Goal: Task Accomplishment & Management: Manage account settings

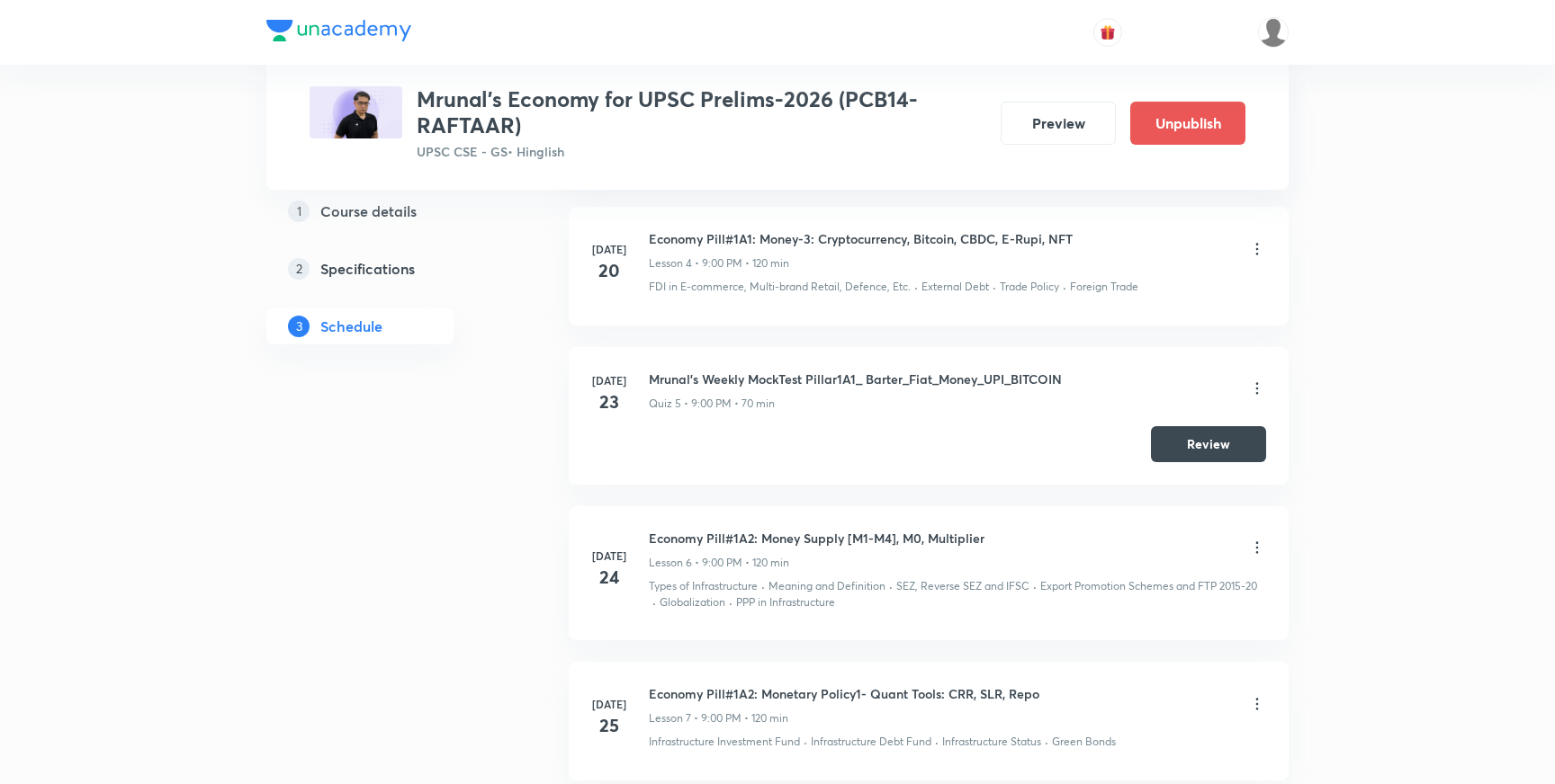
scroll to position [1501, 0]
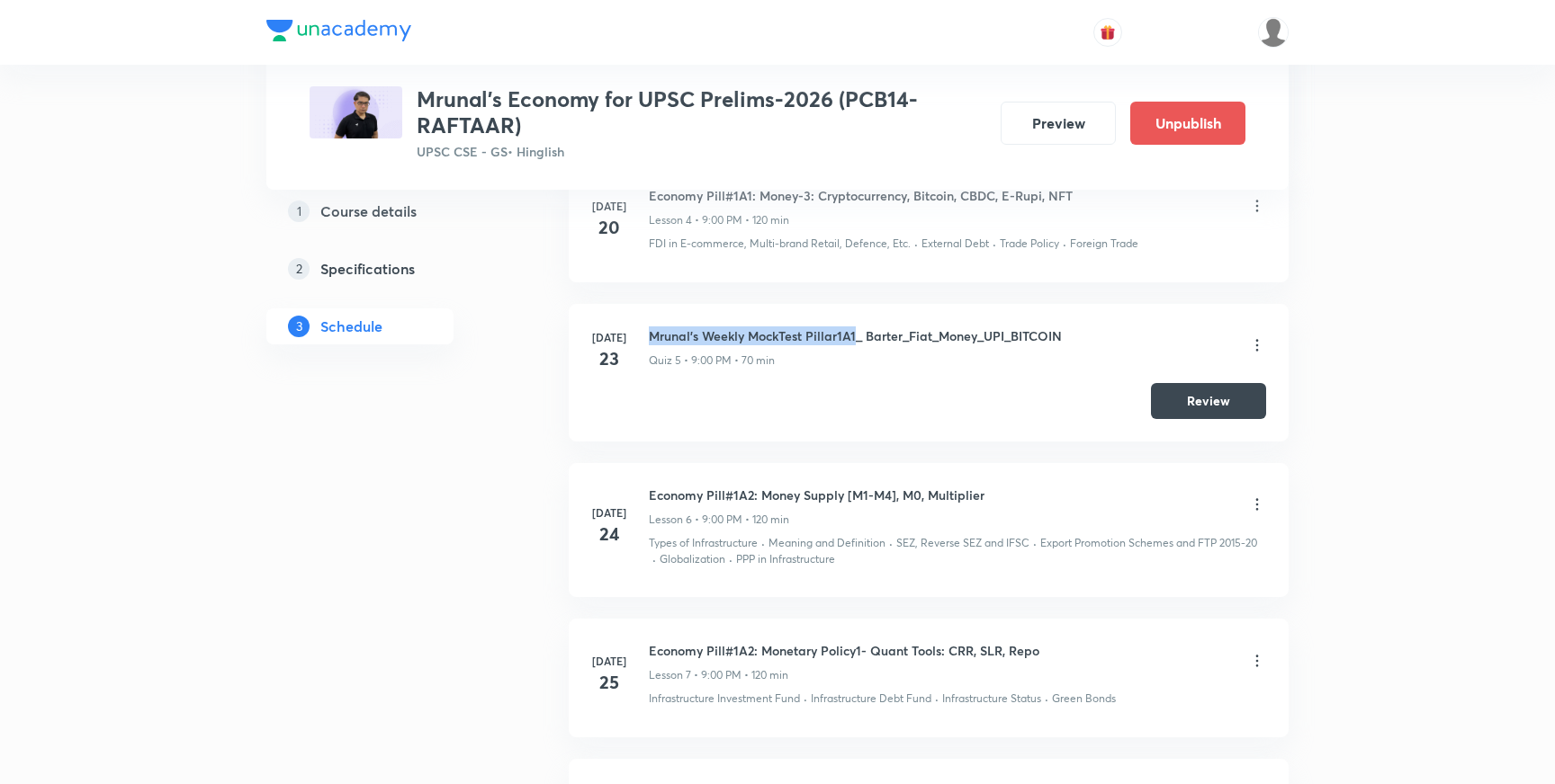
drag, startPoint x: 856, startPoint y: 335, endPoint x: 649, endPoint y: 329, distance: 207.1
click at [649, 329] on h6 "Mrunal's Weekly MockTest Pillar1A1_ Barter_Fiat_Money_UPI_BITCOIN" at bounding box center [856, 336] width 413 height 19
copy h6 "Mrunal's Weekly MockTest Pillar1A1"
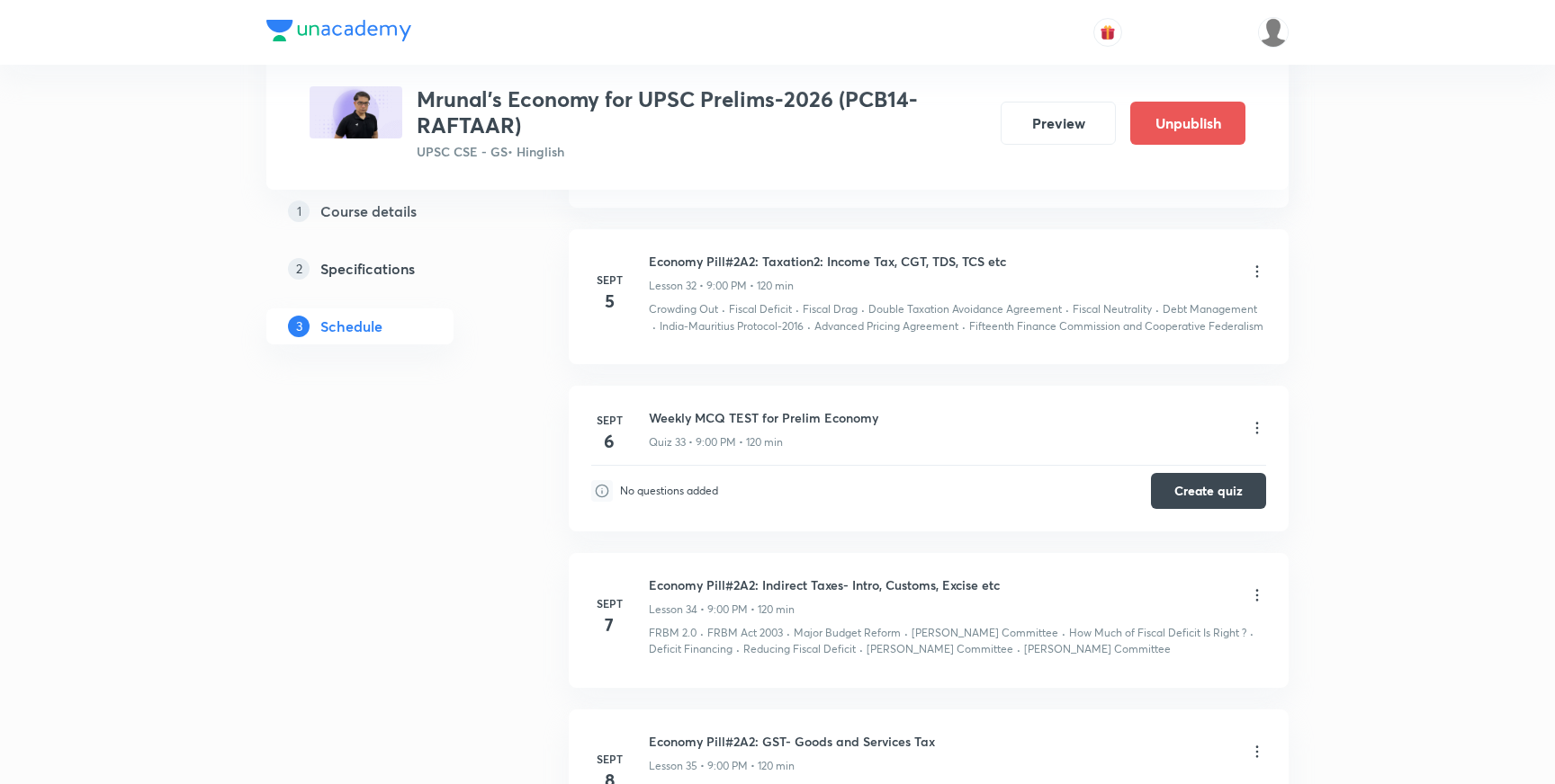
scroll to position [5904, 0]
click at [1259, 421] on icon at bounding box center [1257, 430] width 18 height 18
click at [1112, 458] on li "Edit" at bounding box center [1167, 458] width 197 height 33
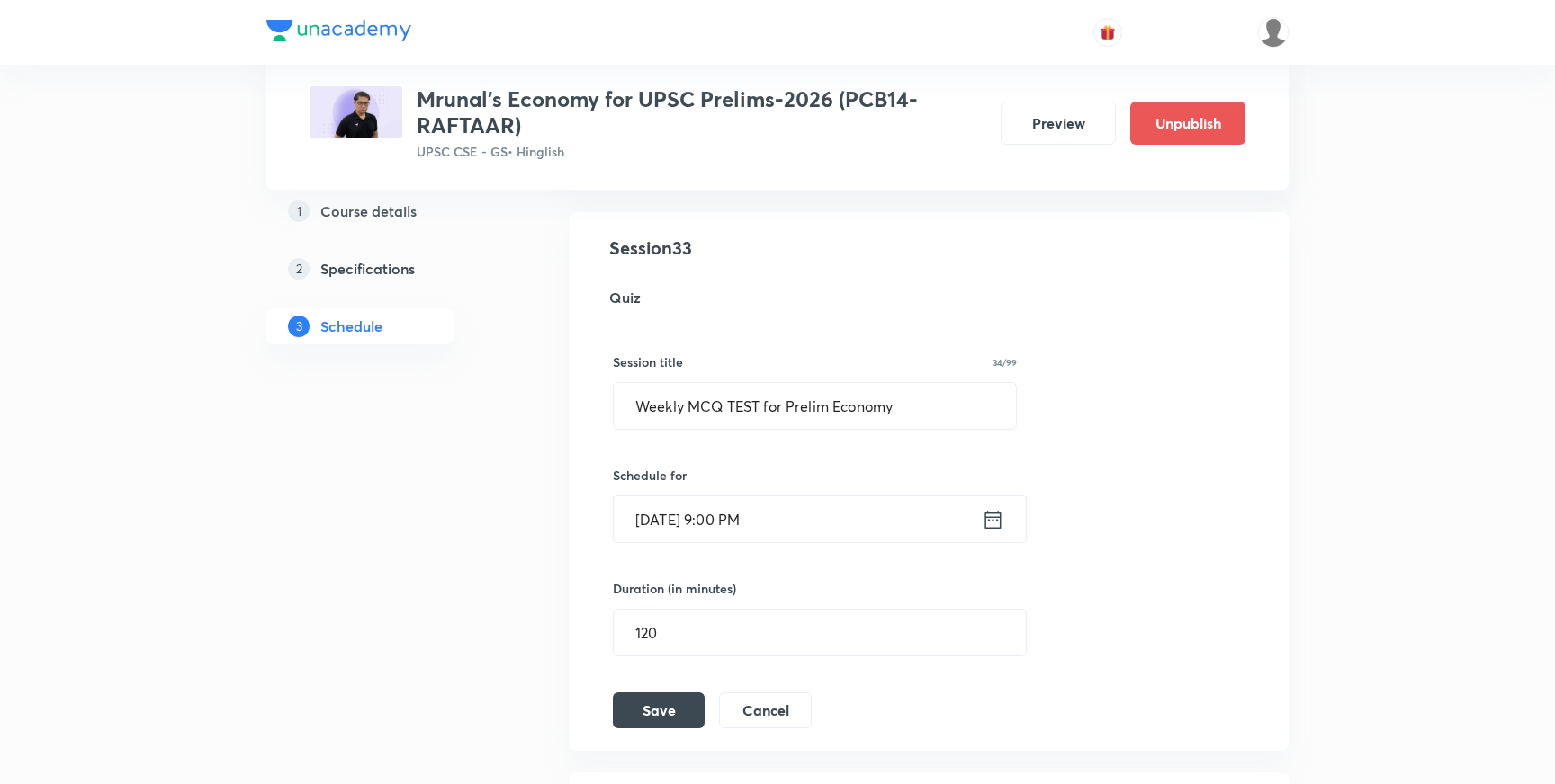
scroll to position [5337, 0]
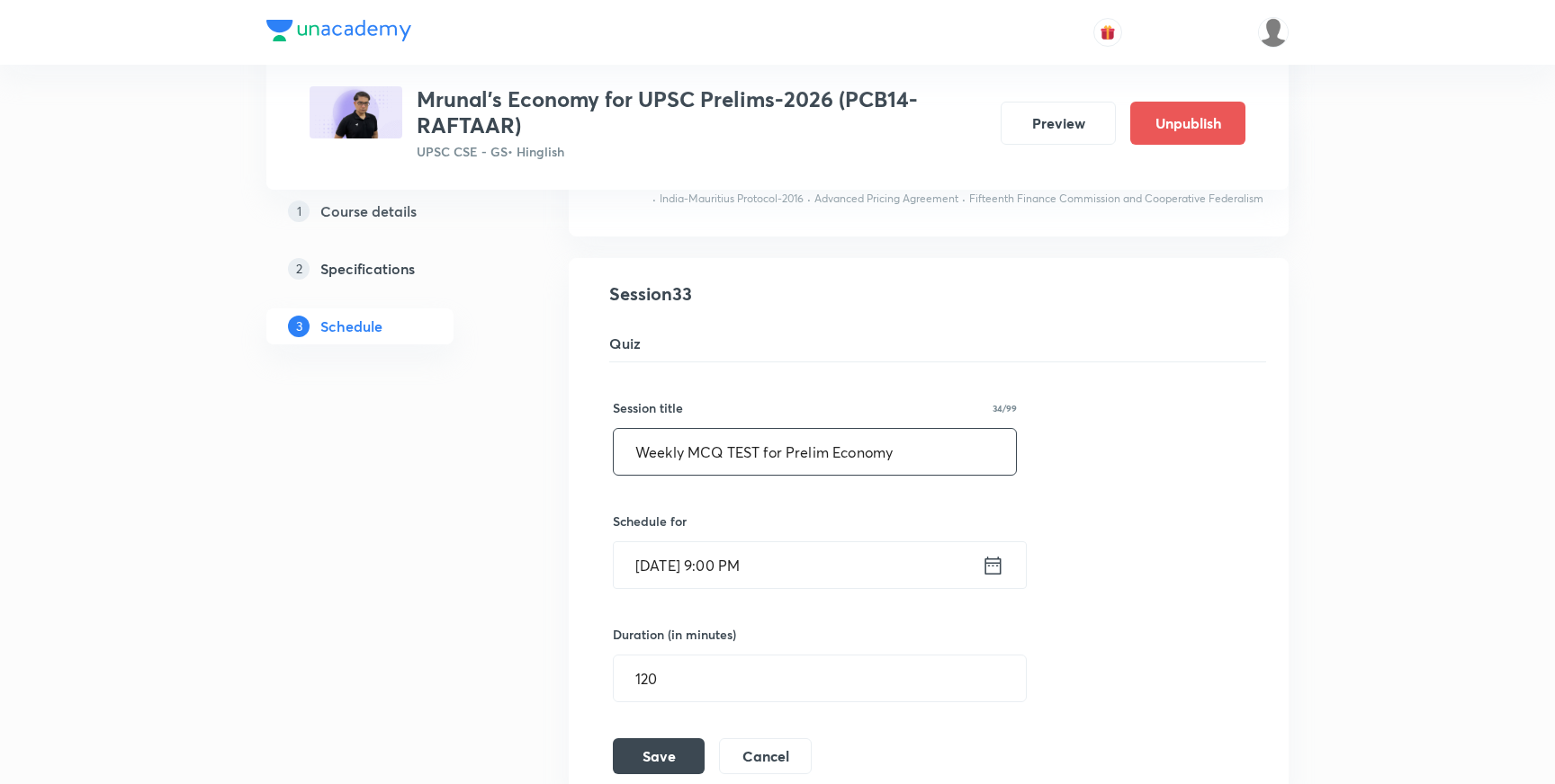
click at [927, 447] on input "Weekly MCQ TEST for Prelim Economy" at bounding box center [814, 452] width 403 height 46
paste input "Mrunal's Weekly MockTest Pillar1A1"
paste input "2A1 Taxation1"
click at [879, 434] on input "Mrunal's Weekly MockTest Pillar2A1 Taxation1" at bounding box center [814, 452] width 403 height 46
click at [975, 439] on input "Mrunal's Weekly MockTest Pillar2A1_Taxation1" at bounding box center [814, 452] width 403 height 46
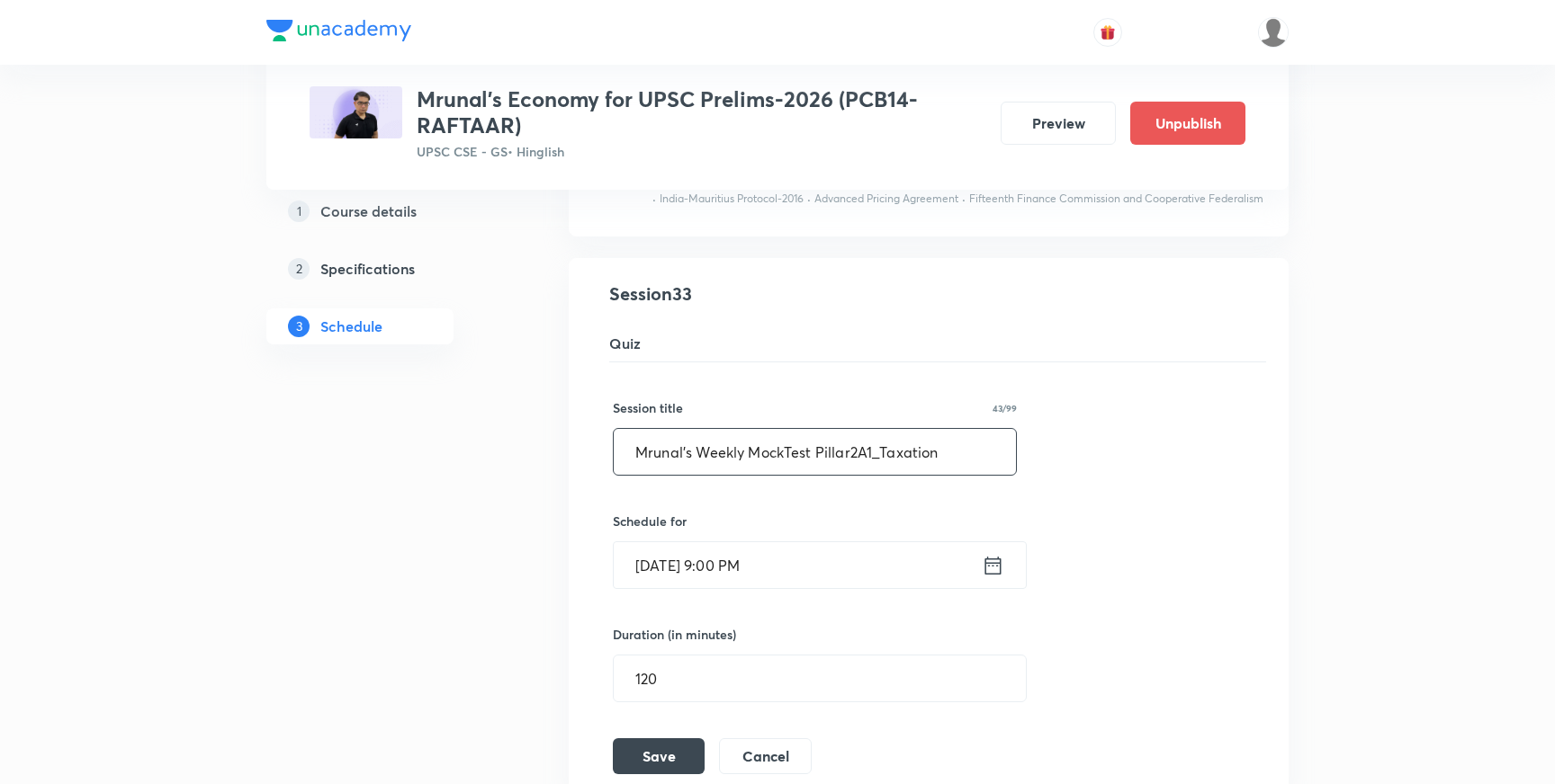
type input "Mrunal's Weekly MockTest Pillar2A1_Taxation"
click at [690, 661] on input "120" at bounding box center [819, 679] width 412 height 46
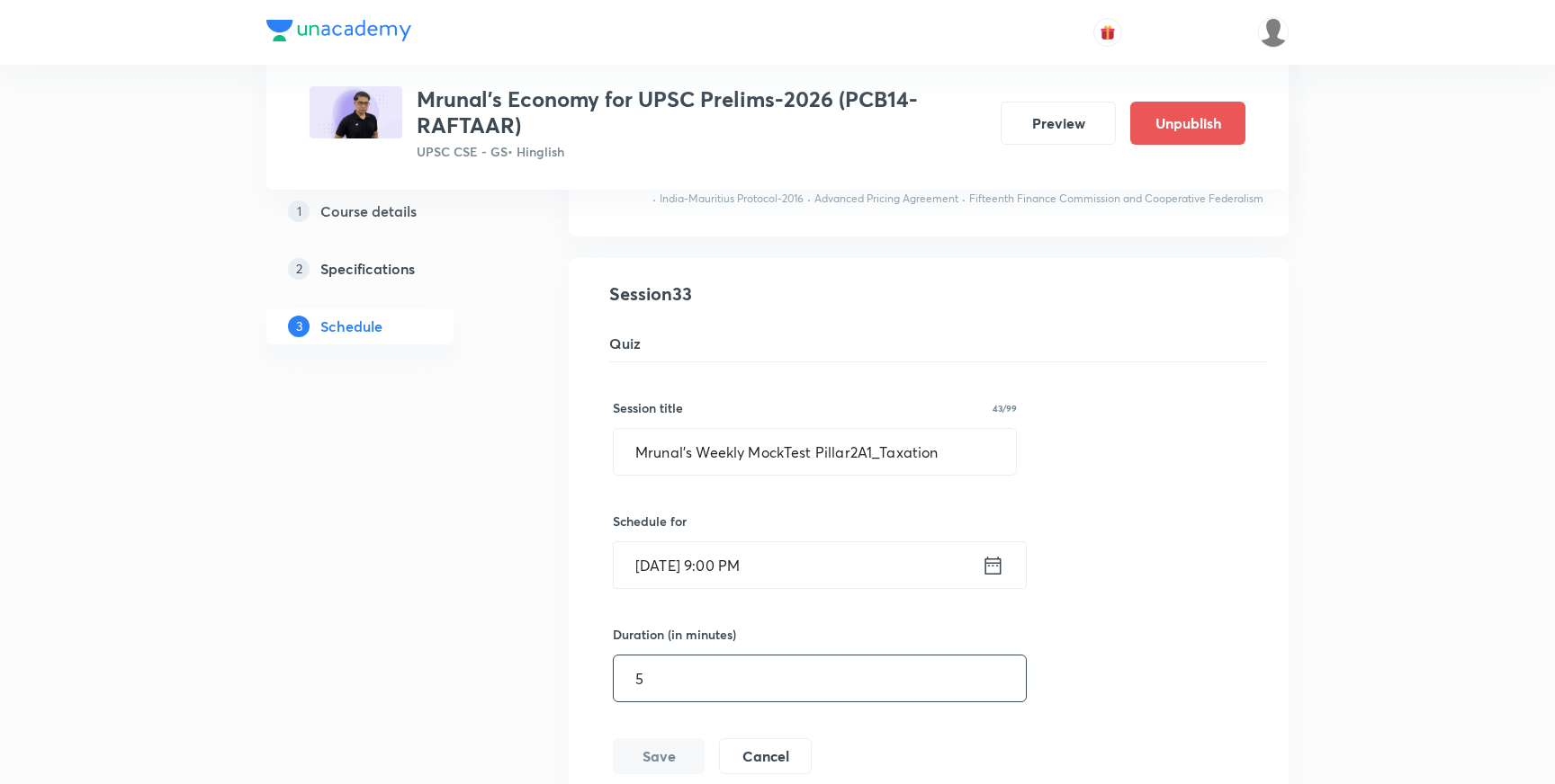
type input "50"
click at [666, 737] on button "Save" at bounding box center [658, 754] width 92 height 36
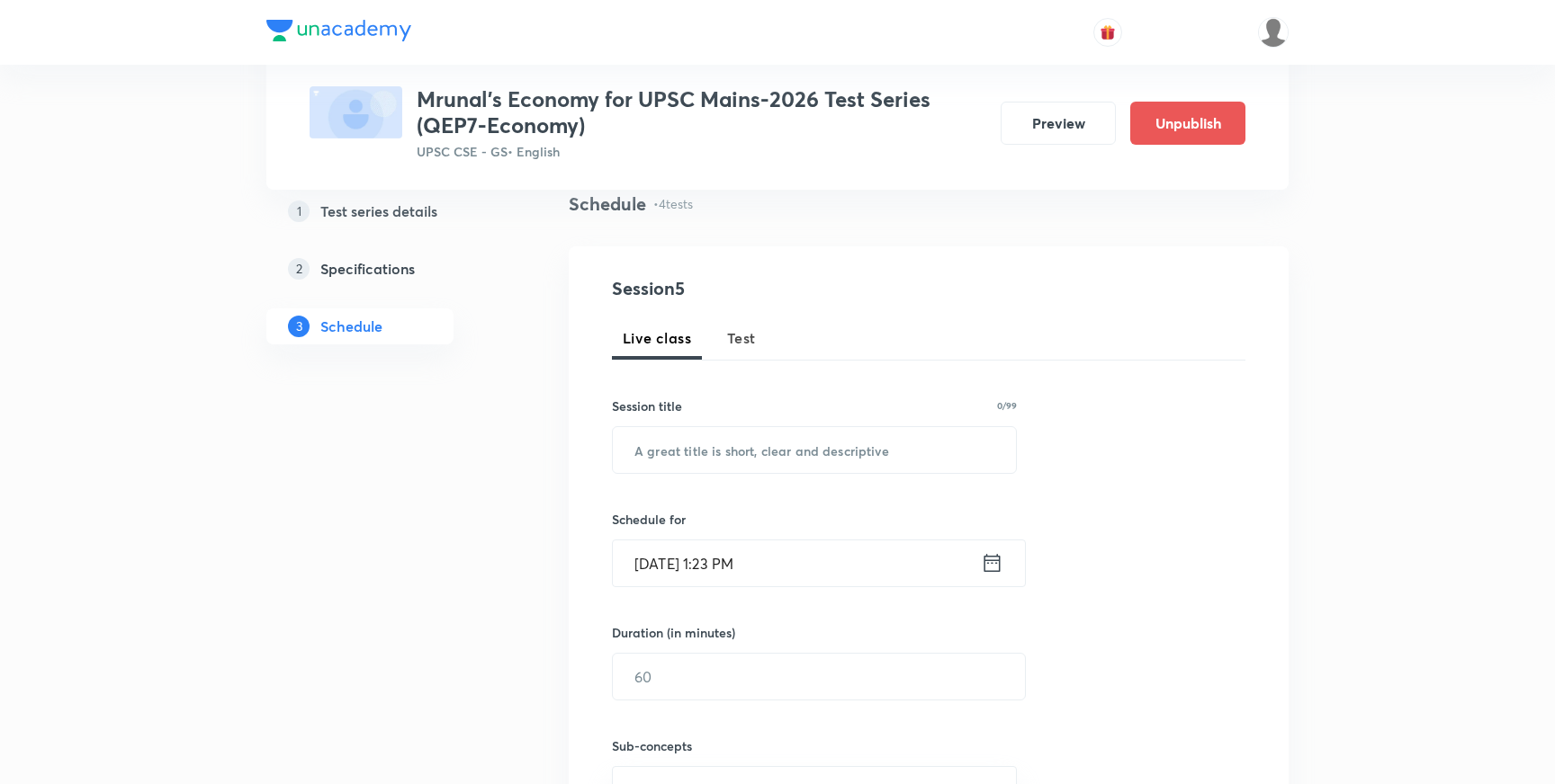
scroll to position [133, 0]
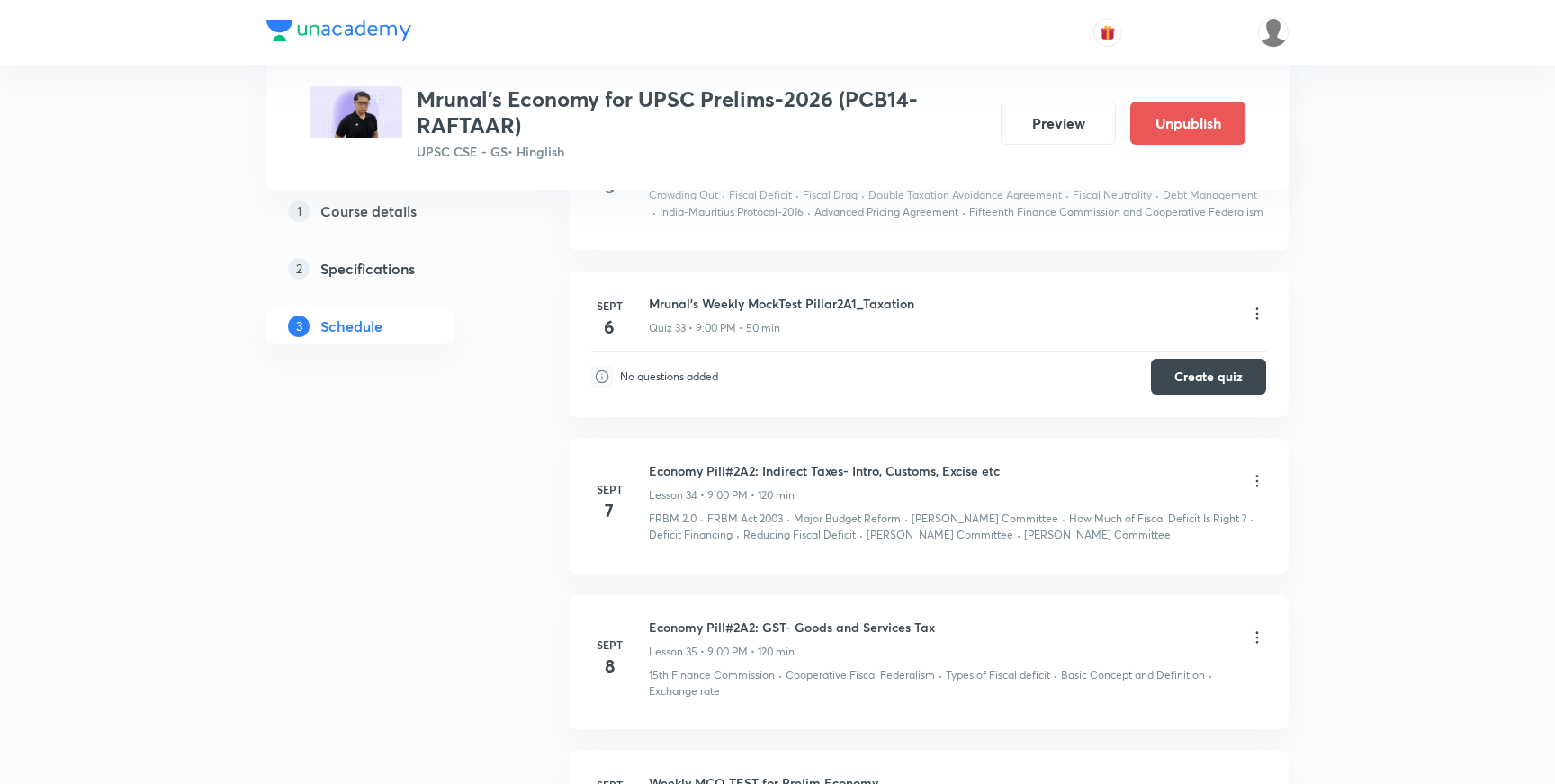
scroll to position [5967, 0]
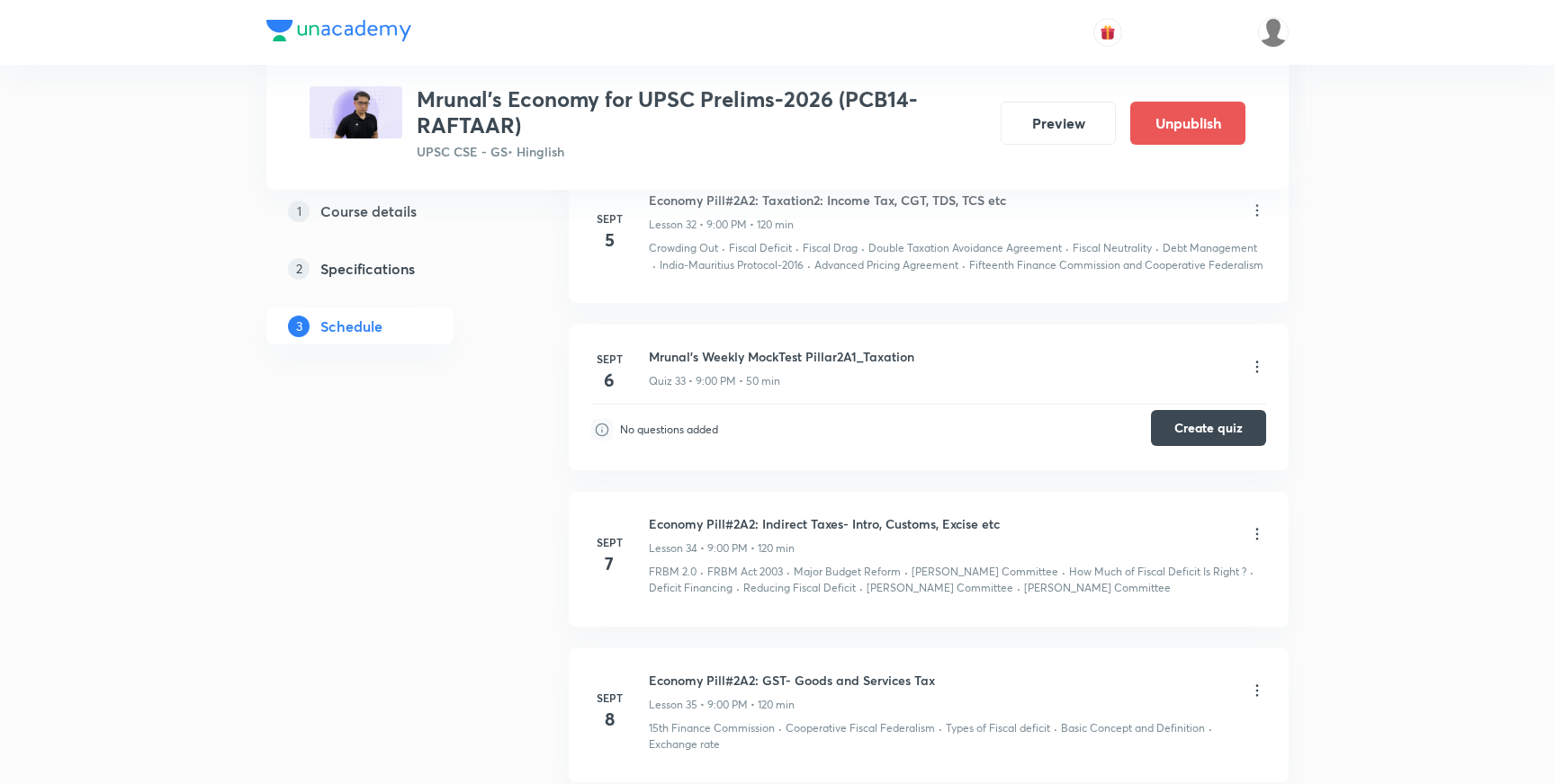
click at [1188, 419] on button "Create quiz" at bounding box center [1209, 427] width 115 height 36
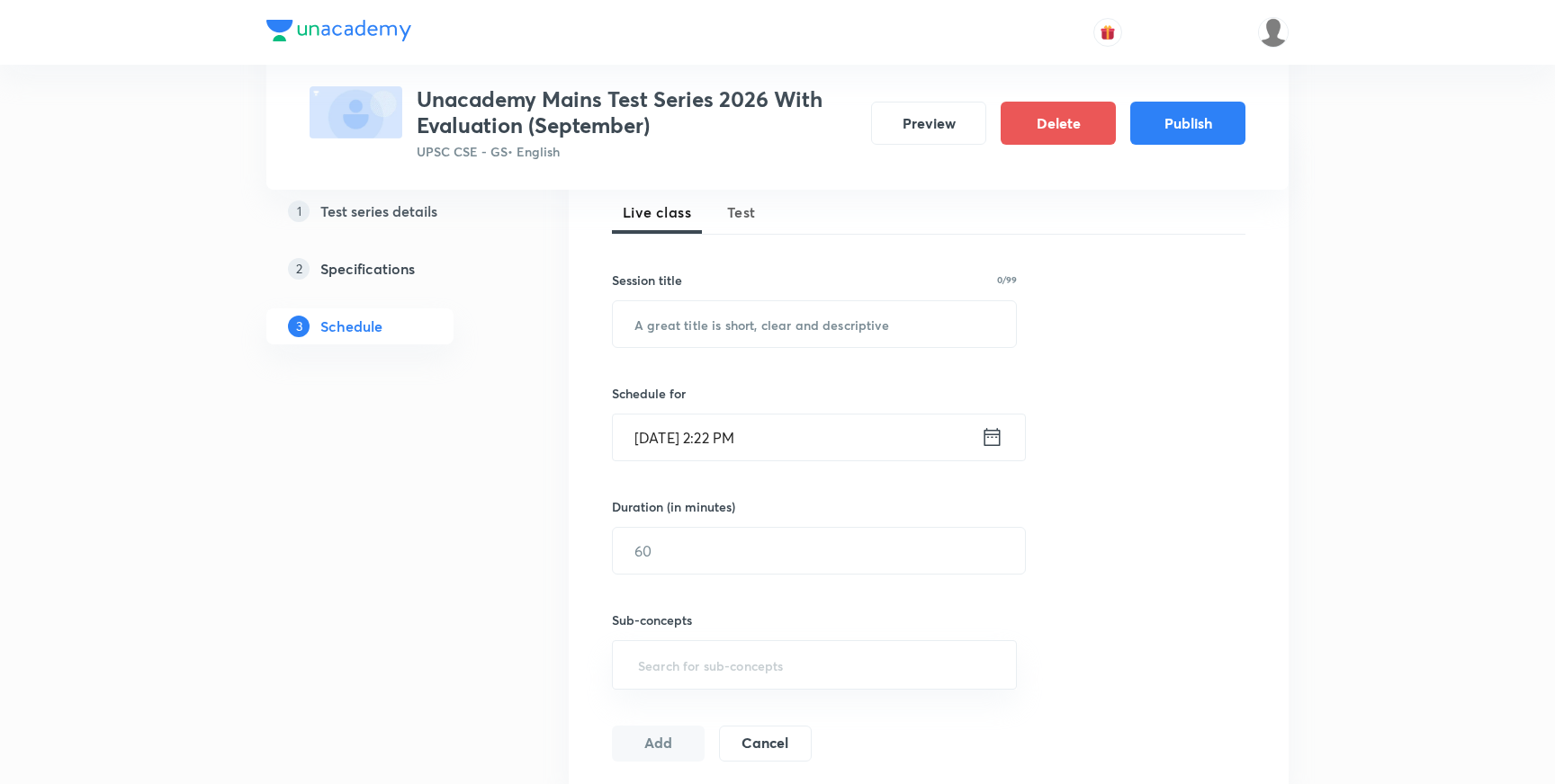
scroll to position [233, 0]
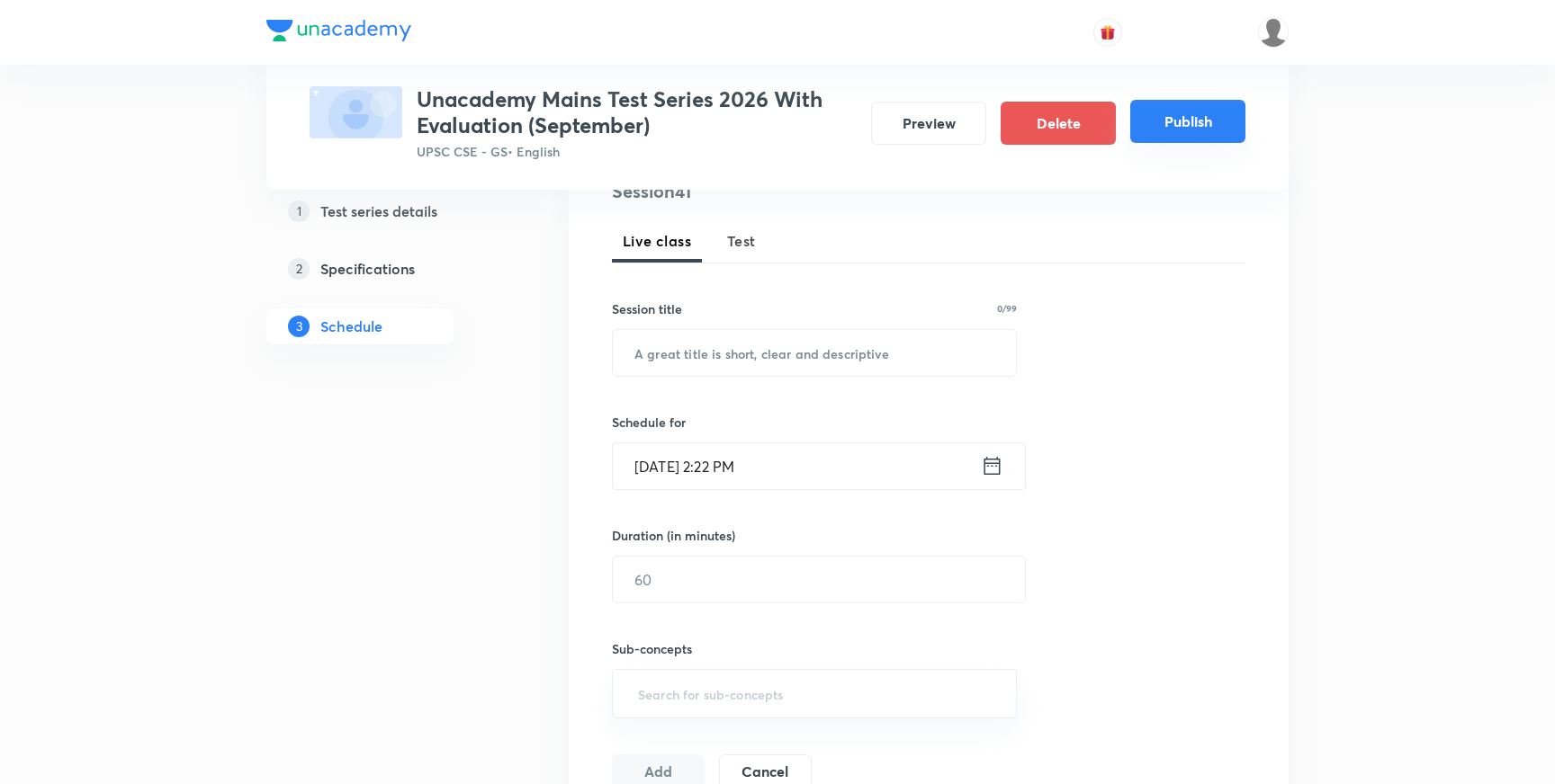
click at [1186, 137] on button "Publish" at bounding box center [1188, 120] width 115 height 43
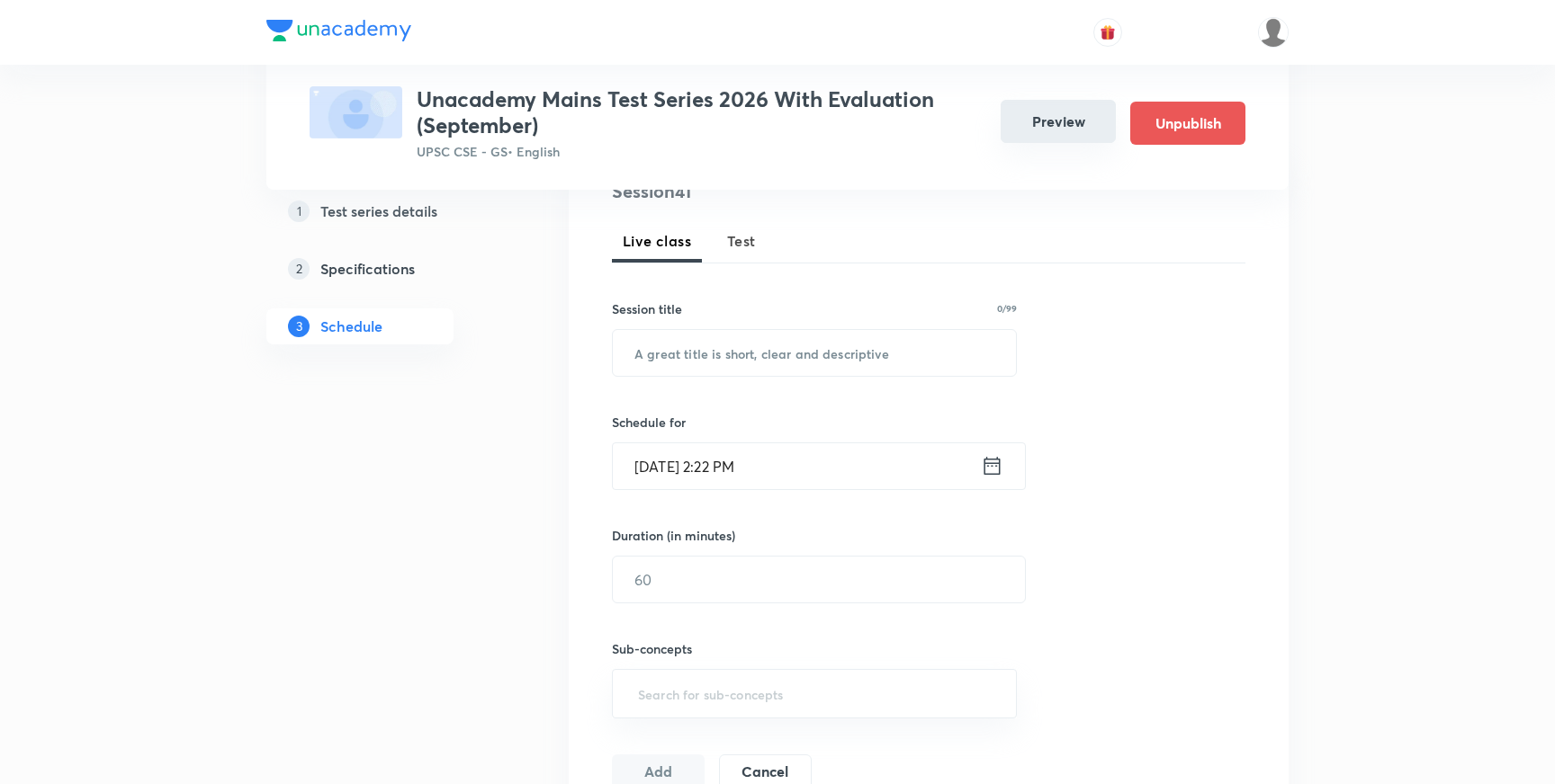
click at [1045, 131] on button "Preview" at bounding box center [1058, 120] width 115 height 43
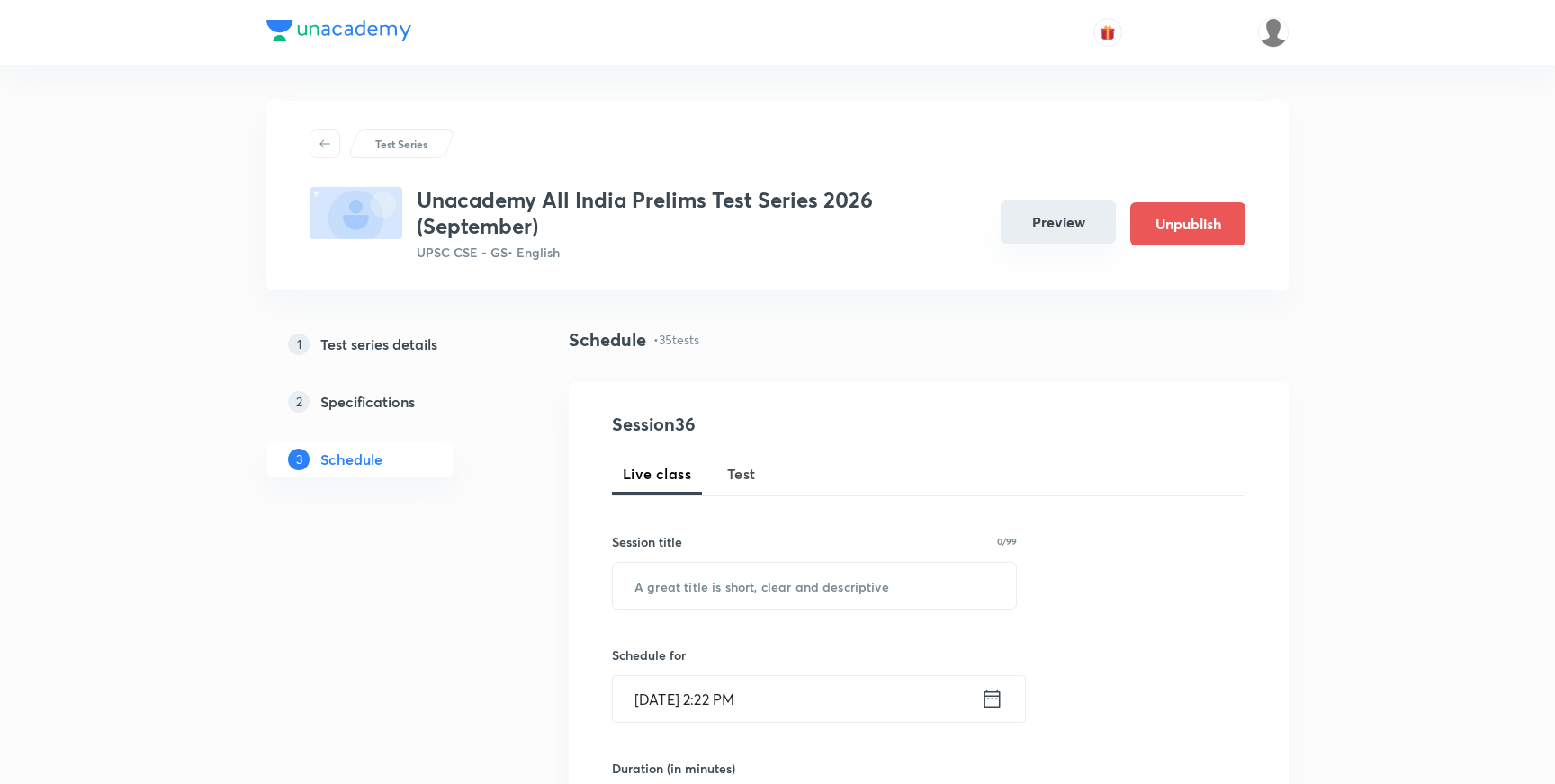
click at [1059, 216] on button "Preview" at bounding box center [1058, 222] width 115 height 43
